Goal: Check status: Check status

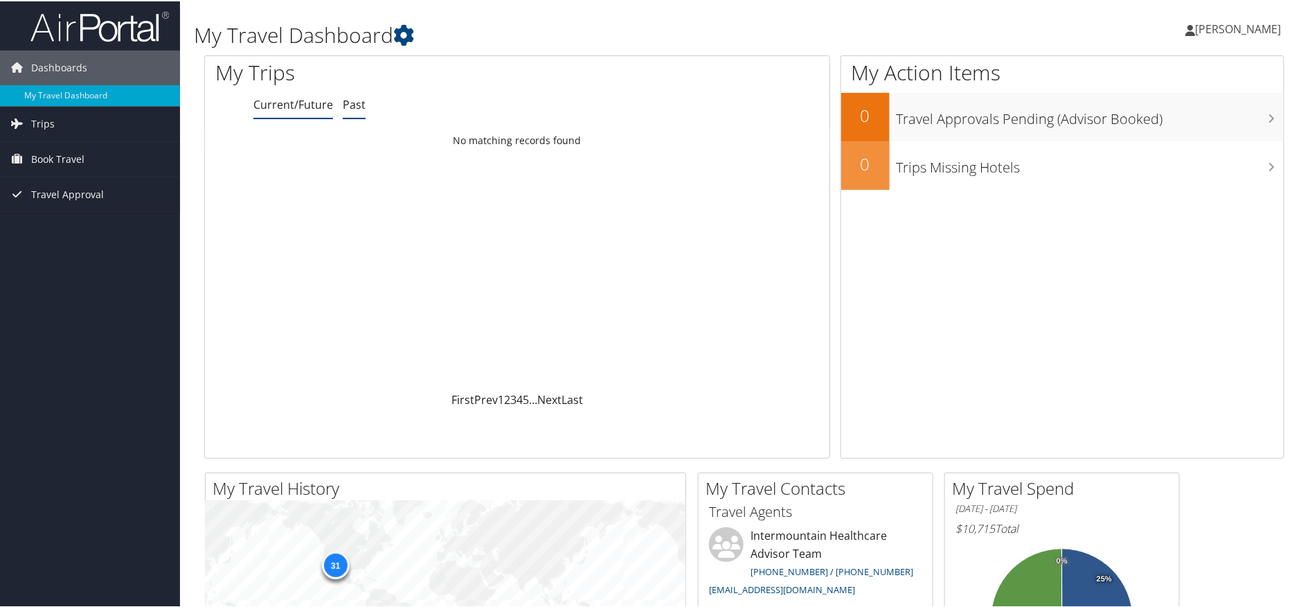
click at [358, 109] on link "Past" at bounding box center [354, 103] width 23 height 15
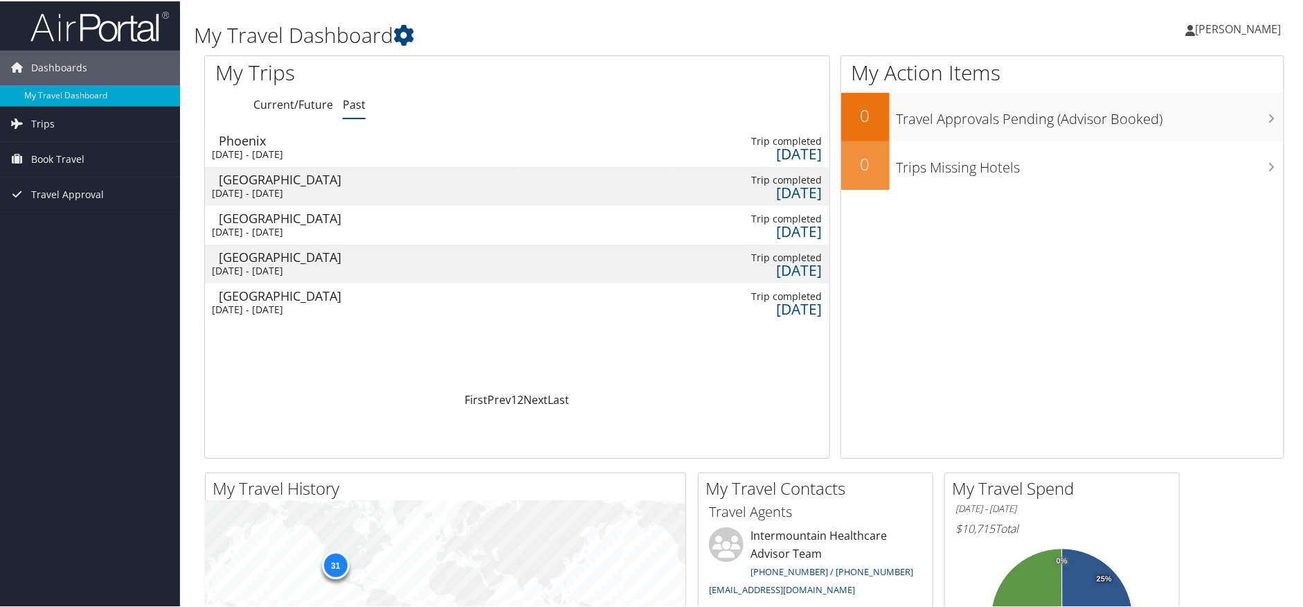
click at [268, 142] on div "Phoenix" at bounding box center [292, 139] width 147 height 12
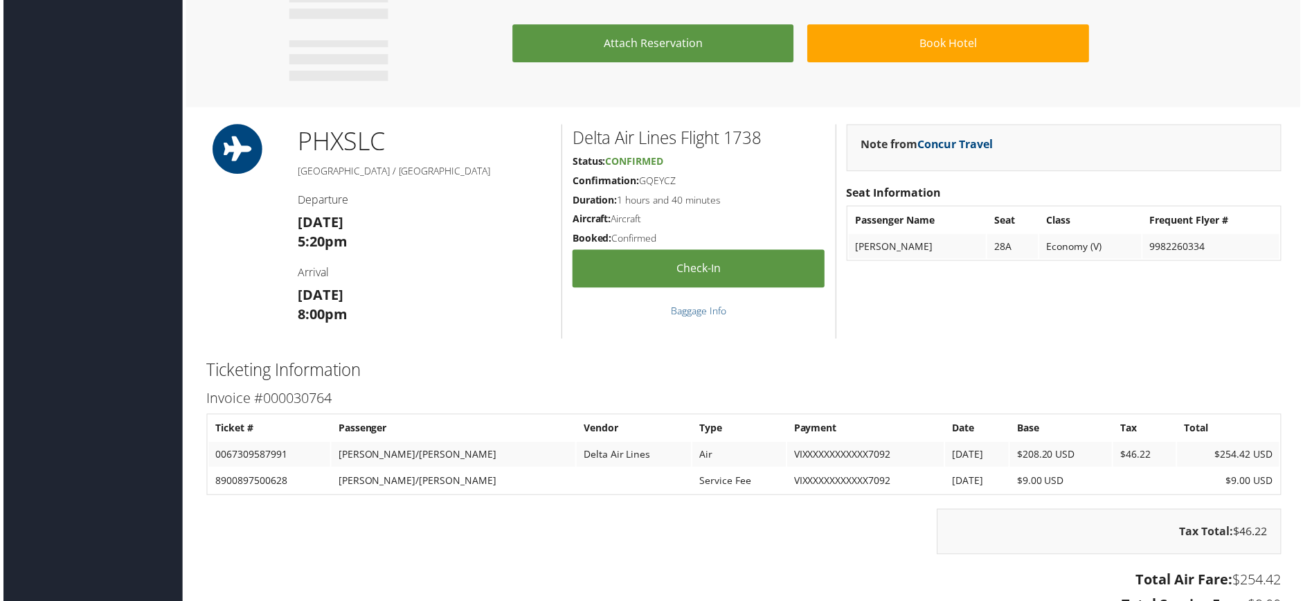
scroll to position [779, 0]
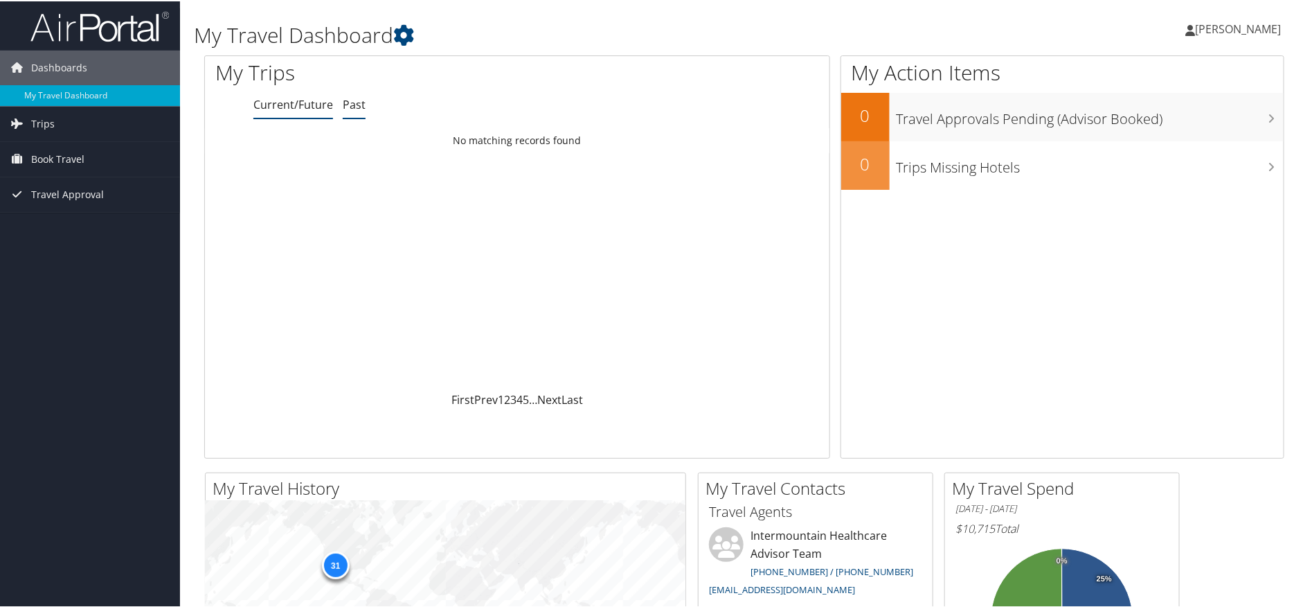
click at [357, 106] on link "Past" at bounding box center [354, 103] width 23 height 15
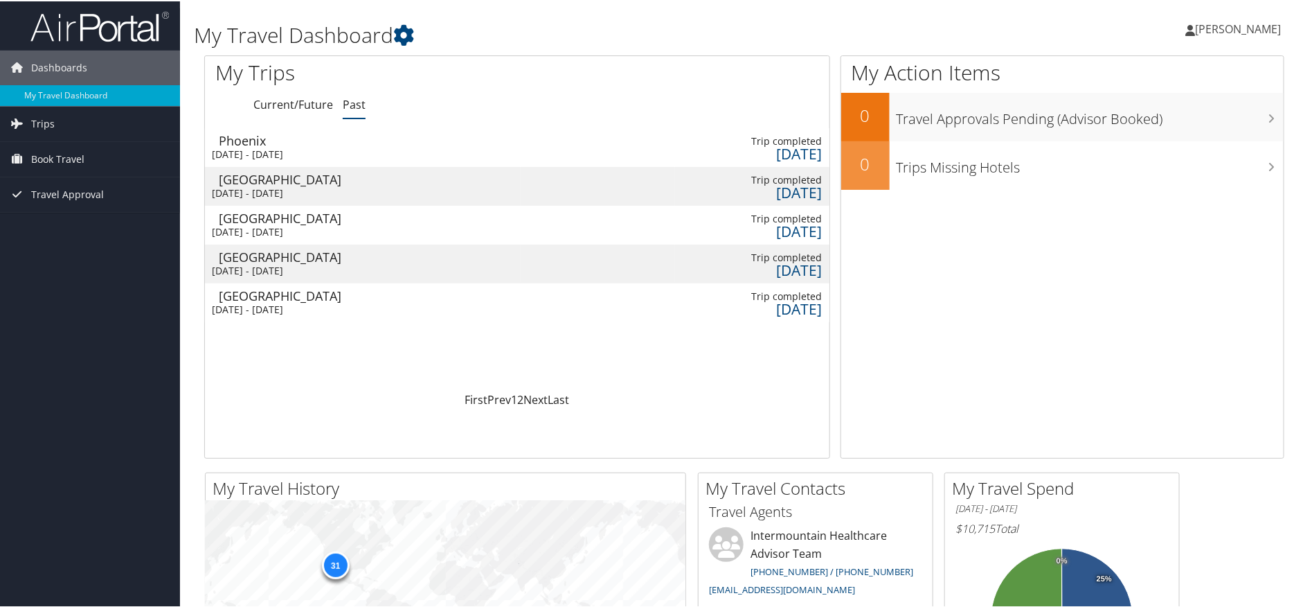
click at [282, 263] on div "Sun 7 Sep 2025 - Fri 26 Sep 2025" at bounding box center [285, 269] width 147 height 12
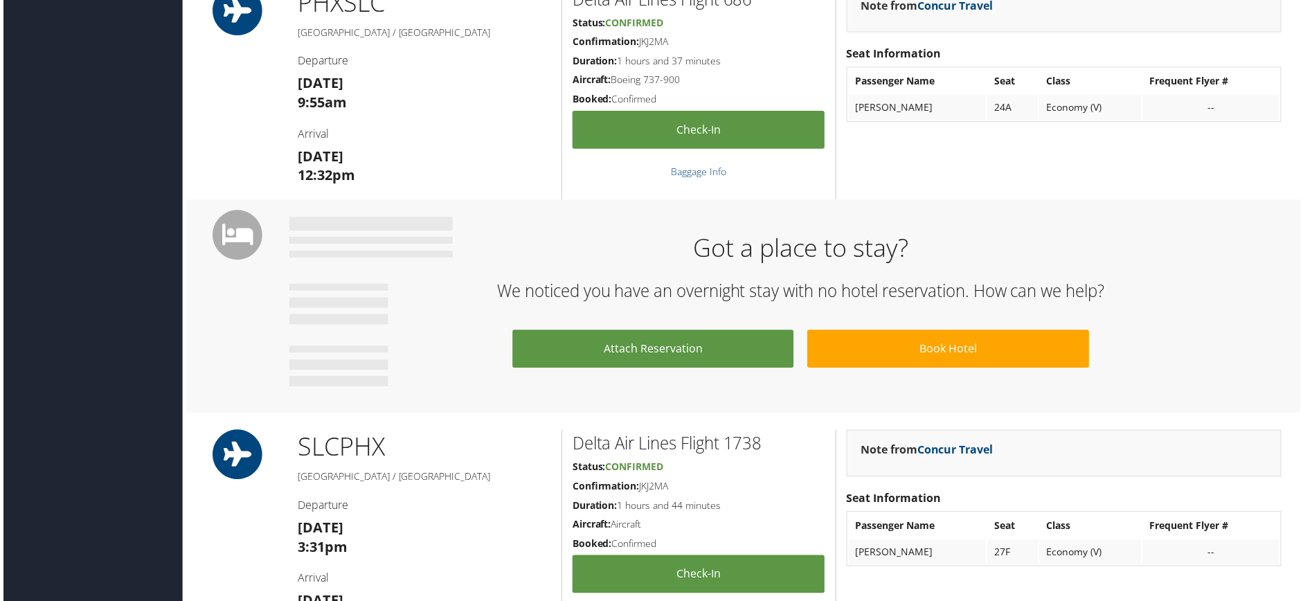
scroll to position [346, 0]
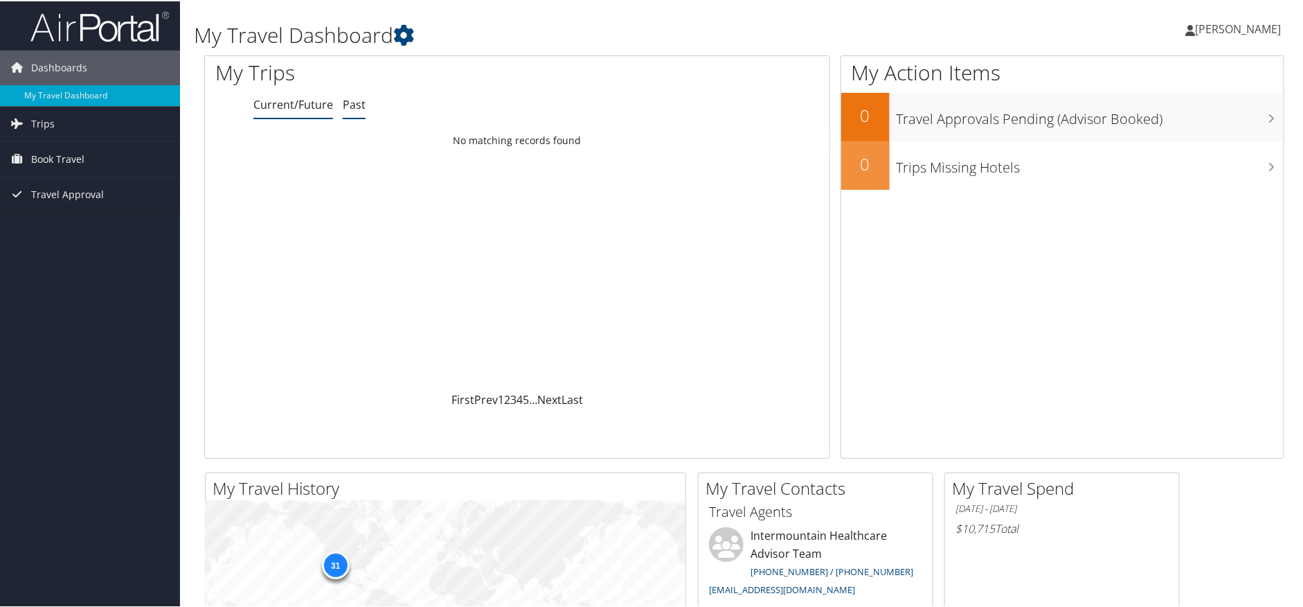
click at [361, 108] on link "Past" at bounding box center [354, 103] width 23 height 15
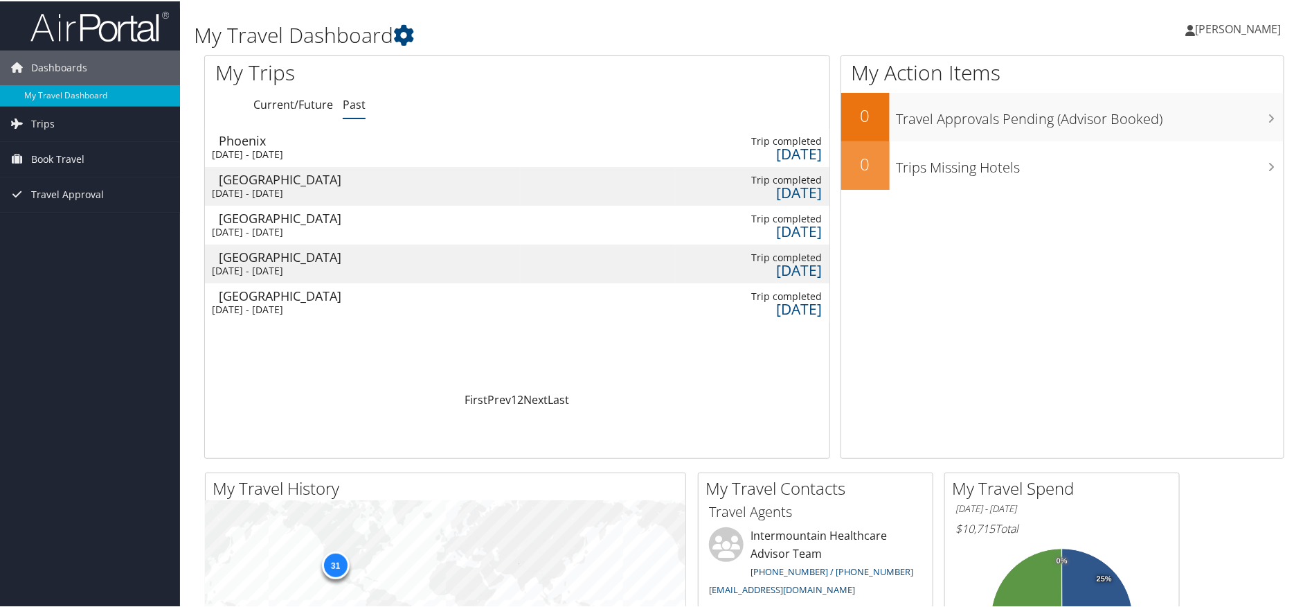
click at [261, 253] on div "Salt Lake City" at bounding box center [292, 255] width 147 height 12
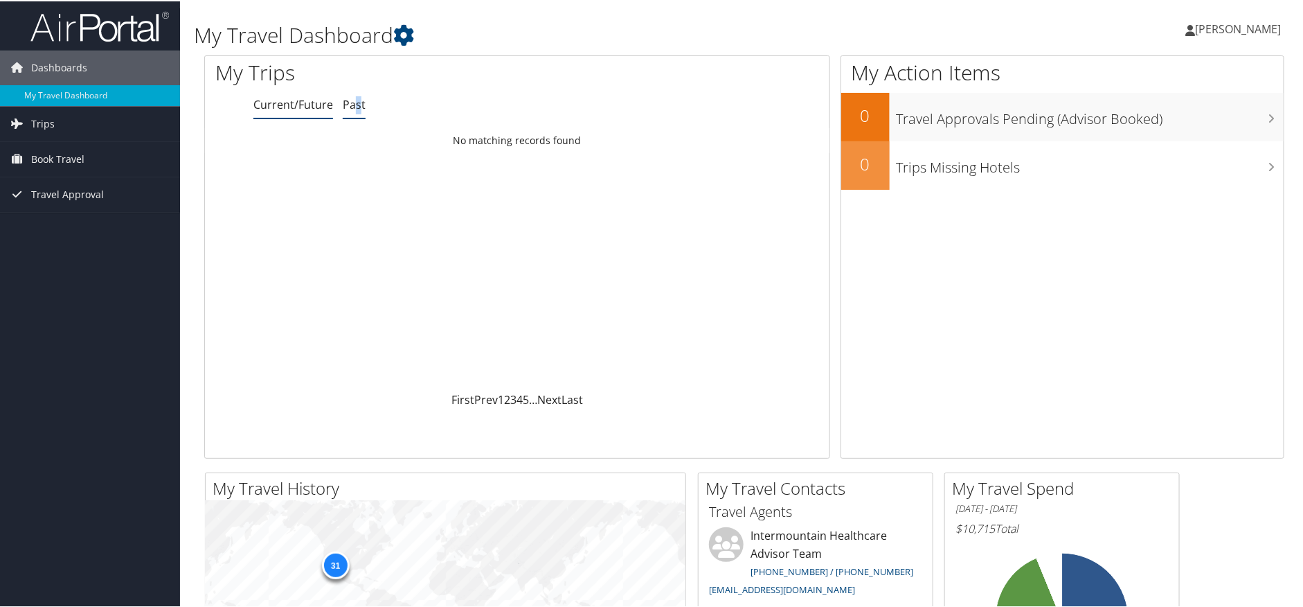
click at [357, 108] on link "Past" at bounding box center [354, 103] width 23 height 15
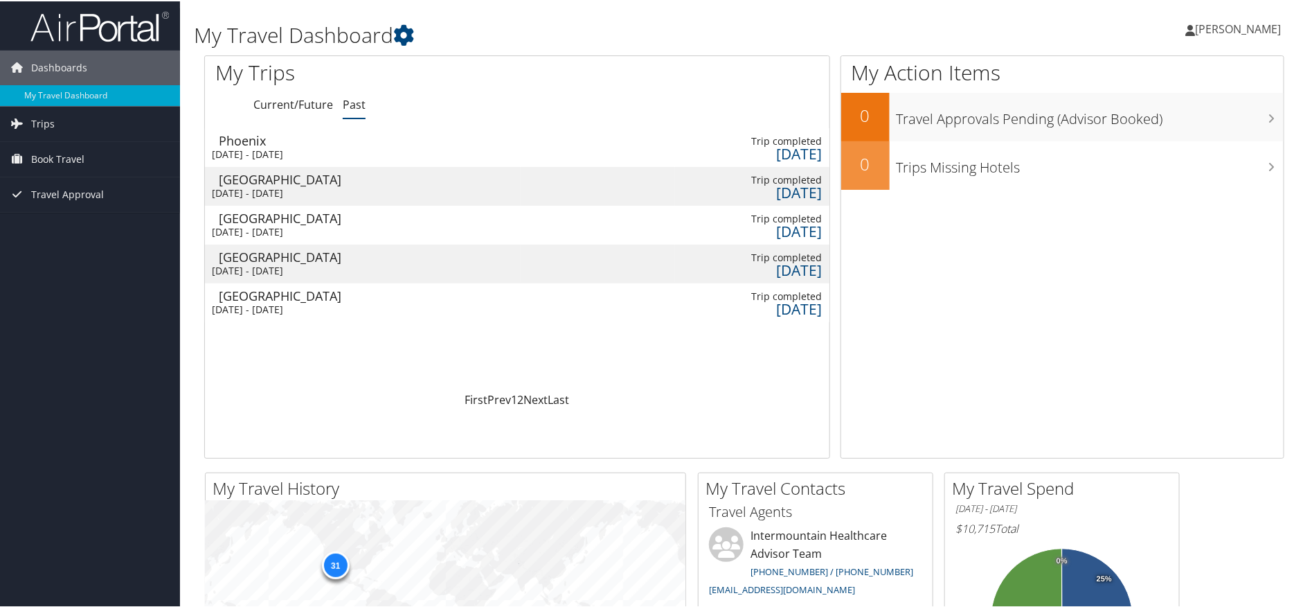
click at [275, 219] on div "Salt Lake City" at bounding box center [292, 216] width 147 height 12
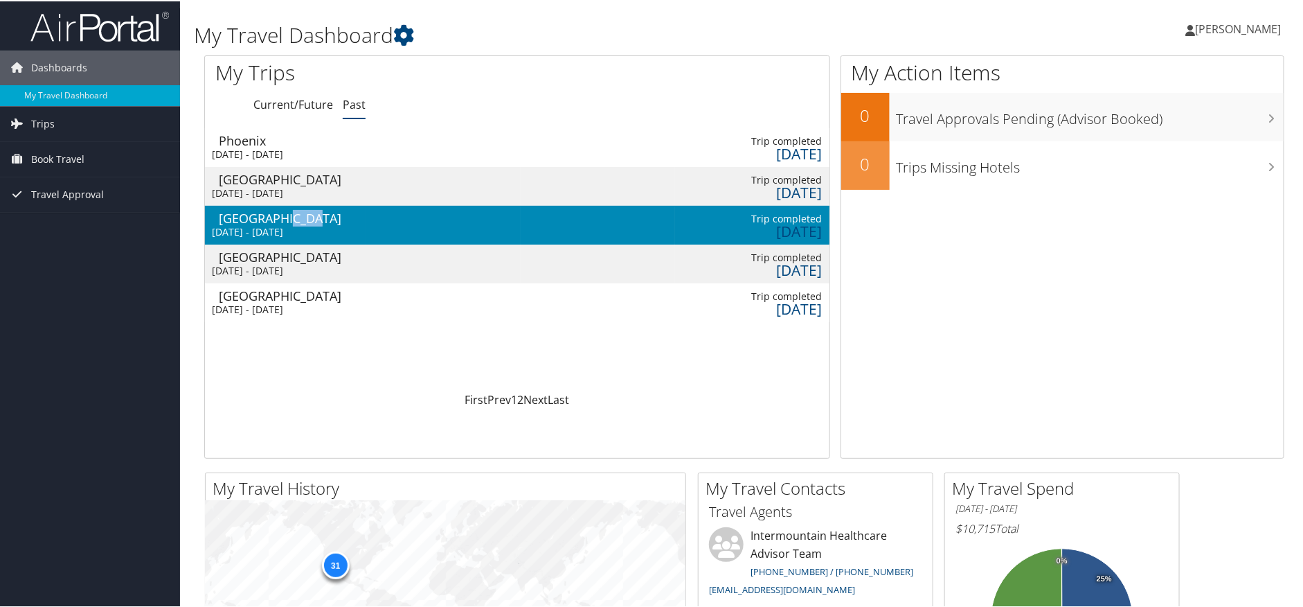
click at [275, 219] on div "Salt Lake City" at bounding box center [292, 216] width 147 height 12
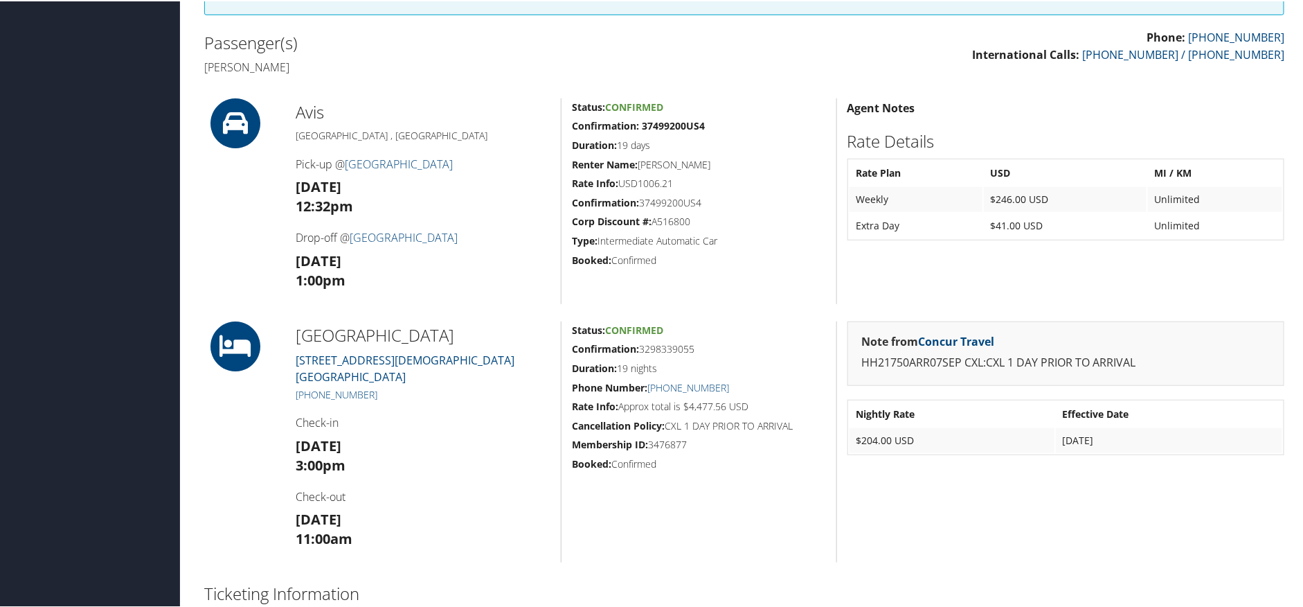
scroll to position [346, 0]
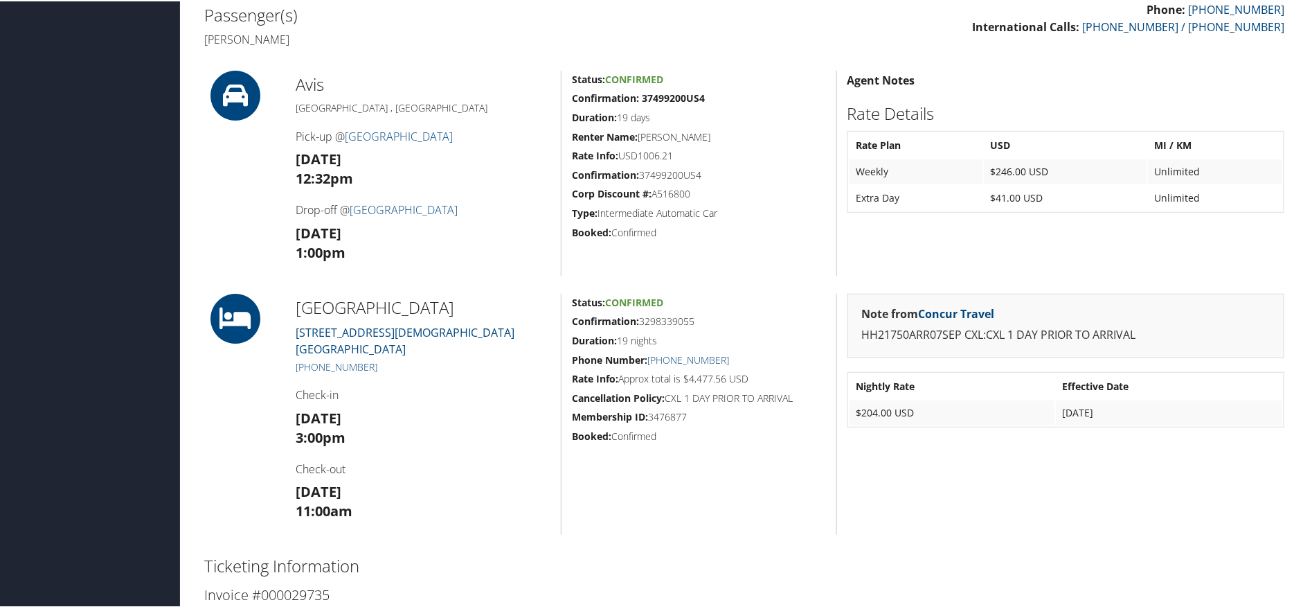
click at [1061, 91] on div "Agent Notes Rate Details Rate Plan USD MI / KM Weekly $246.00 USD Unlimited Ext…" at bounding box center [1065, 172] width 459 height 206
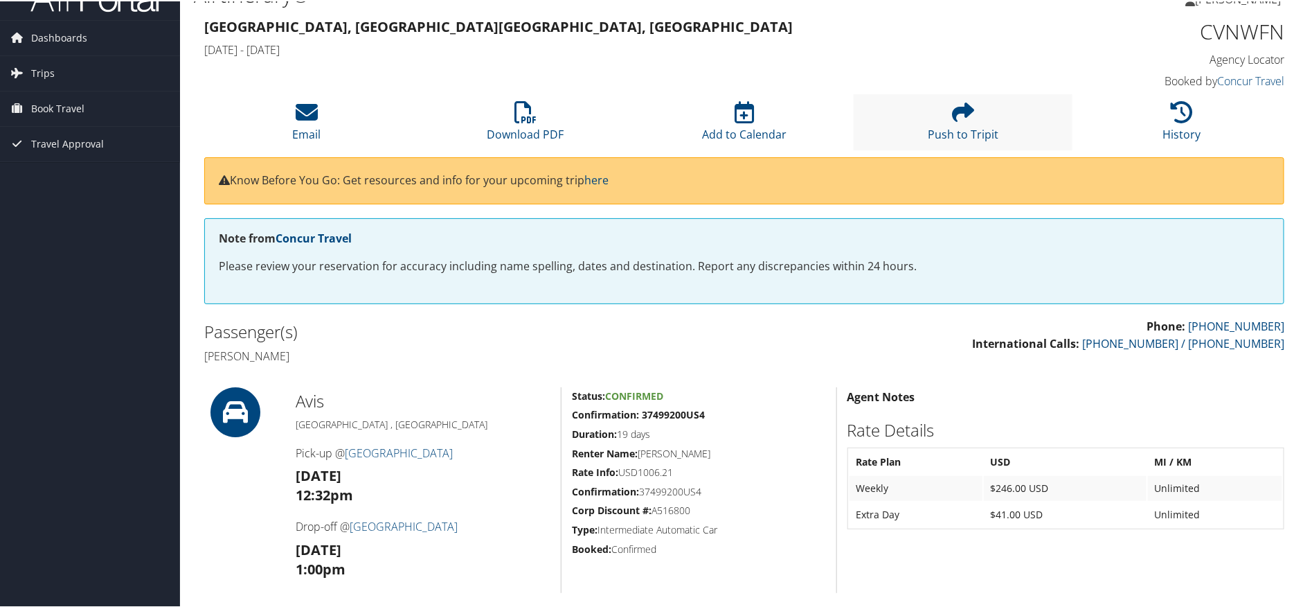
scroll to position [0, 0]
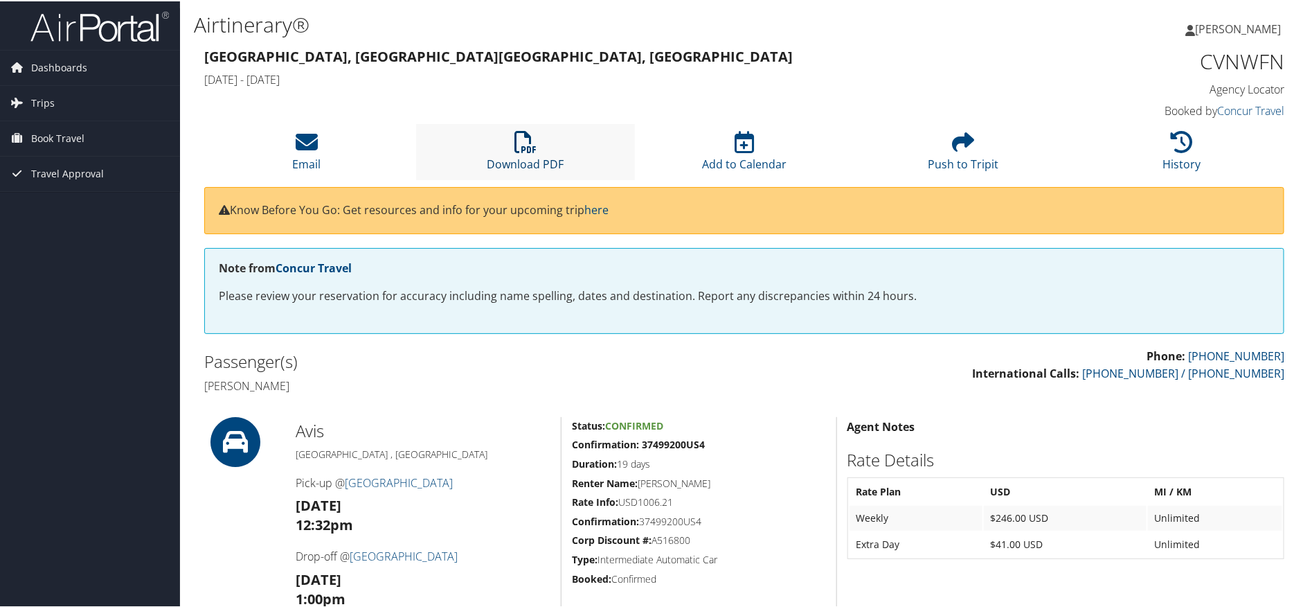
click at [520, 142] on icon at bounding box center [525, 140] width 22 height 22
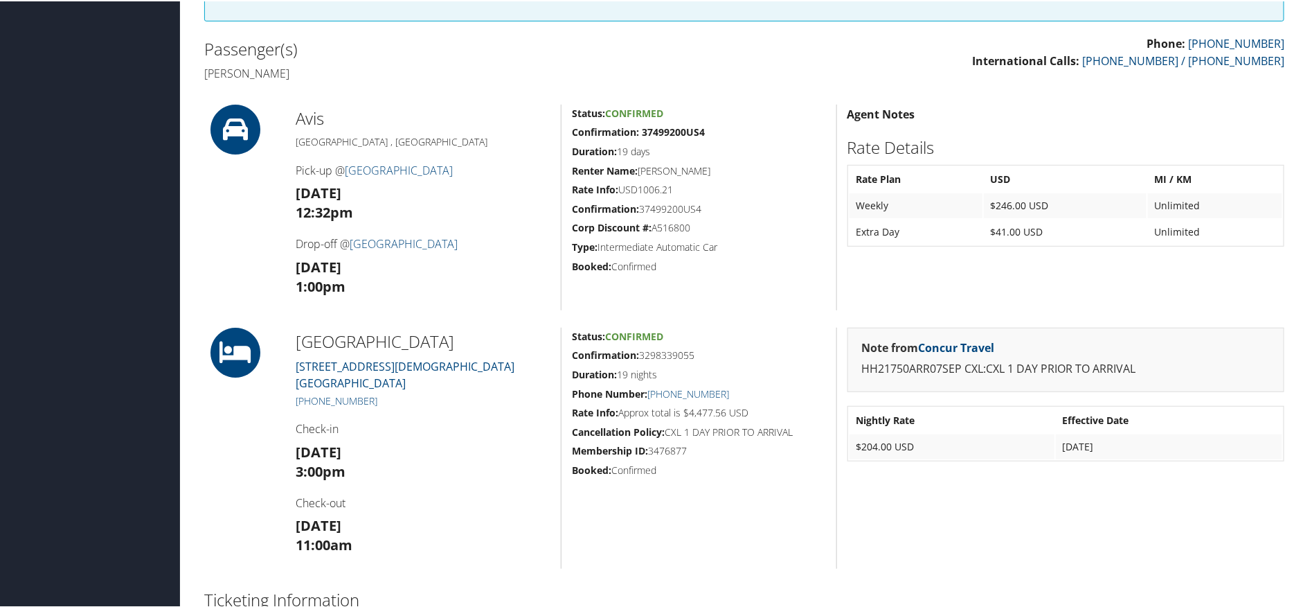
scroll to position [260, 0]
